Goal: Information Seeking & Learning: Learn about a topic

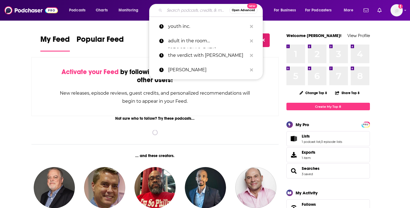
click at [169, 13] on input "Search podcasts, credits, & more..." at bounding box center [197, 10] width 65 height 9
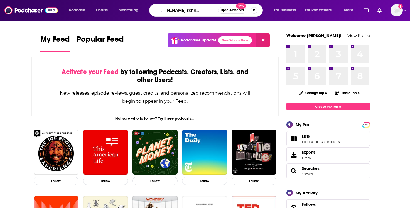
scroll to position [0, 17]
type input "[PERSON_NAME] school of greatness"
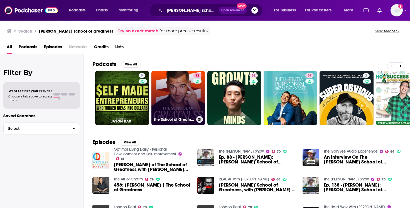
click at [164, 92] on link "92 The School of Greatness" at bounding box center [179, 98] width 54 height 54
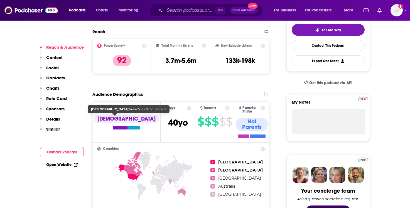
scroll to position [138, 0]
